Goal: Information Seeking & Learning: Check status

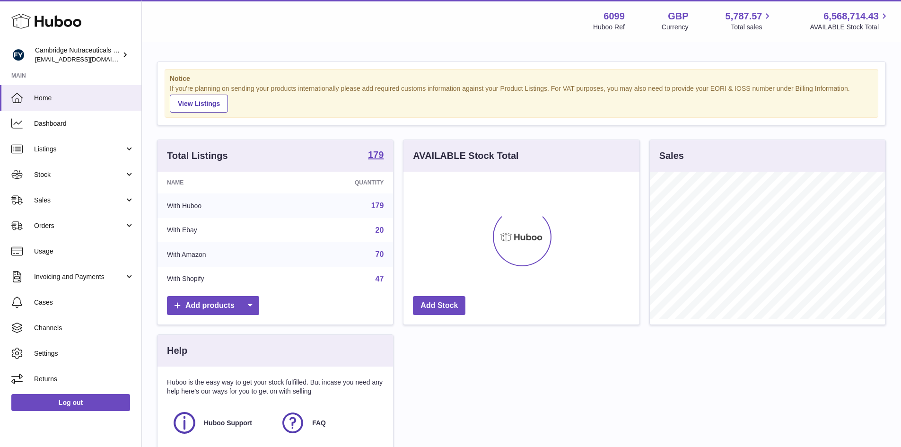
scroll to position [148, 236]
click at [50, 179] on span "Stock" at bounding box center [79, 174] width 90 height 9
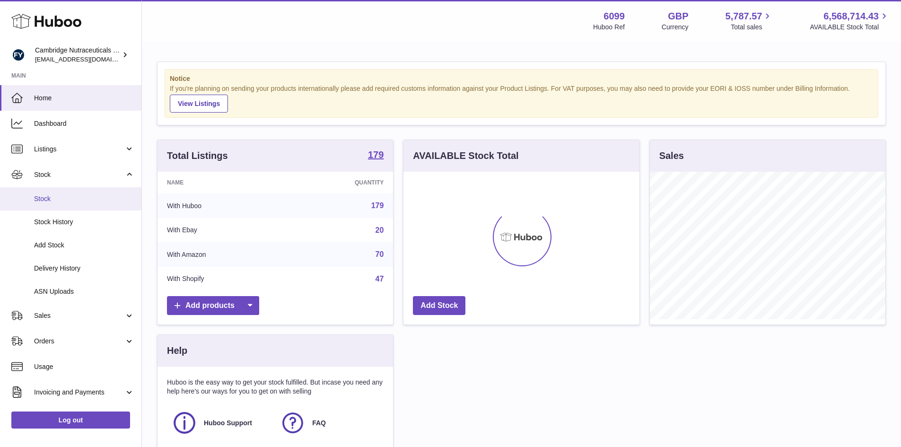
click at [57, 198] on span "Stock" at bounding box center [84, 198] width 100 height 9
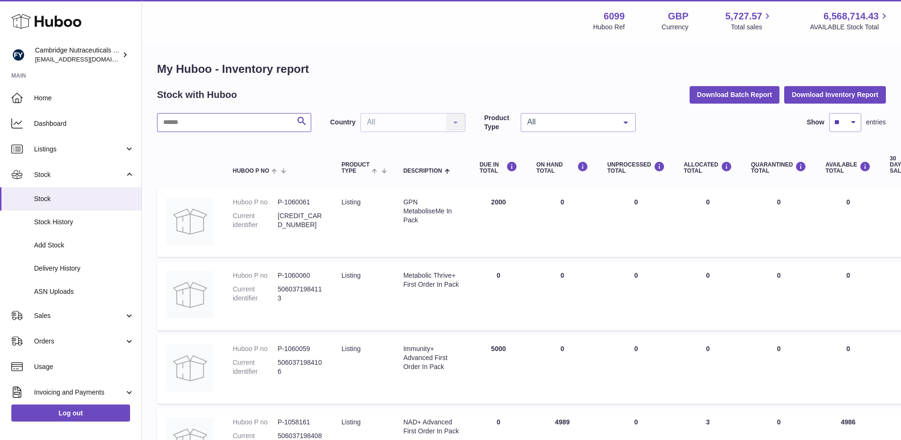
click at [189, 117] on input "text" at bounding box center [234, 122] width 154 height 19
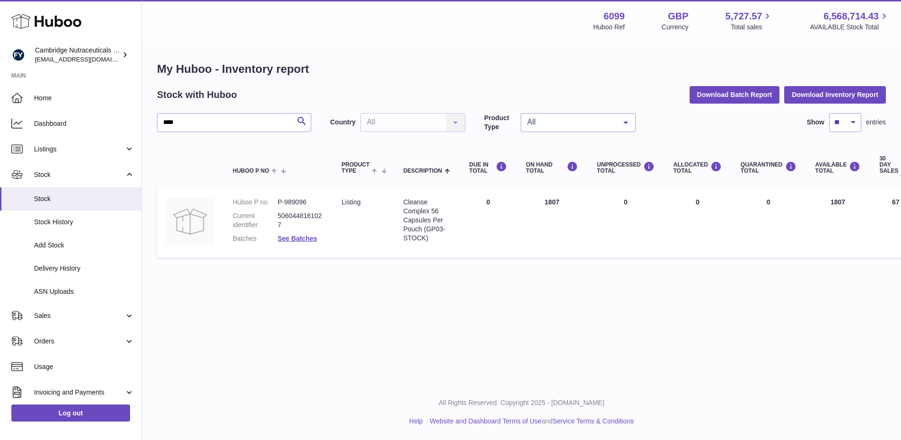
click at [283, 243] on dd "See Batches" at bounding box center [300, 238] width 45 height 9
click at [284, 240] on link "See Batches" at bounding box center [297, 239] width 39 height 8
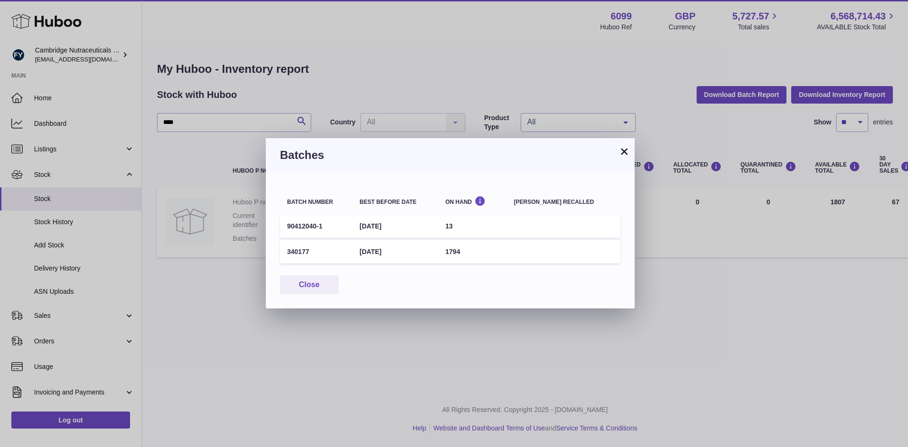
click at [623, 153] on button "×" at bounding box center [623, 151] width 11 height 11
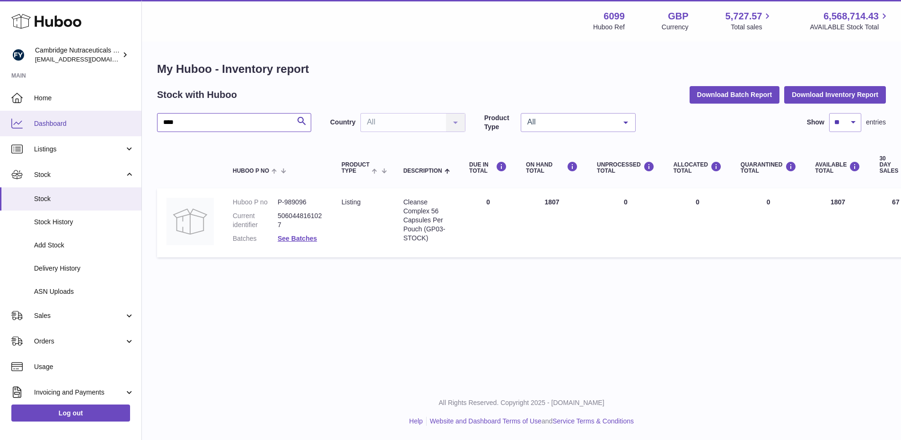
drag, startPoint x: 211, startPoint y: 122, endPoint x: 0, endPoint y: 120, distance: 210.9
click at [0, 122] on div "Huboo Cambridge Nutraceuticals Ltd [EMAIL_ADDRESS][DOMAIN_NAME] Main Home Dashb…" at bounding box center [450, 220] width 901 height 440
type input "*"
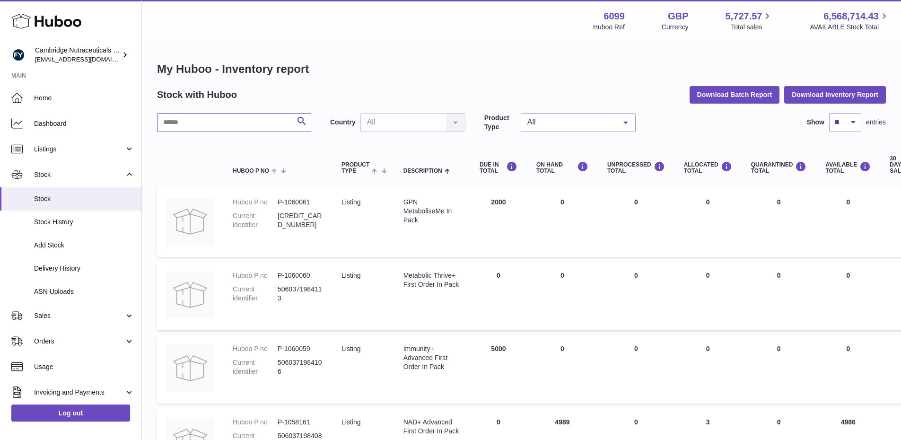
click at [223, 122] on input "text" at bounding box center [234, 122] width 154 height 19
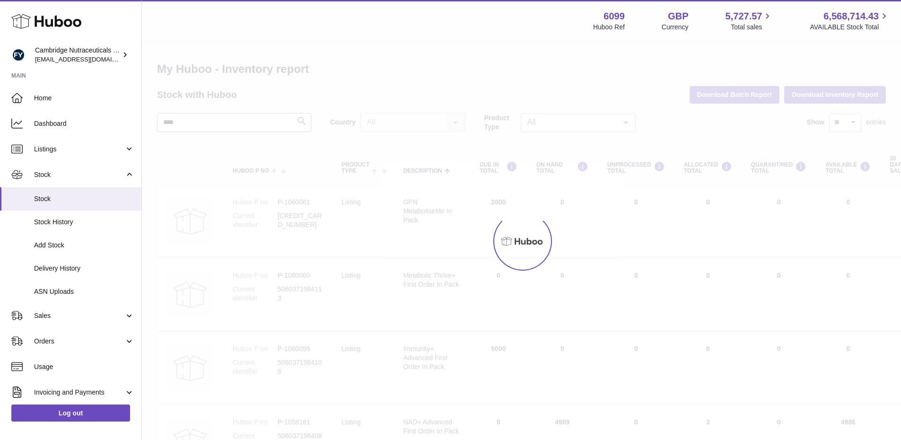
type input "****"
